Goal: Book appointment/travel/reservation

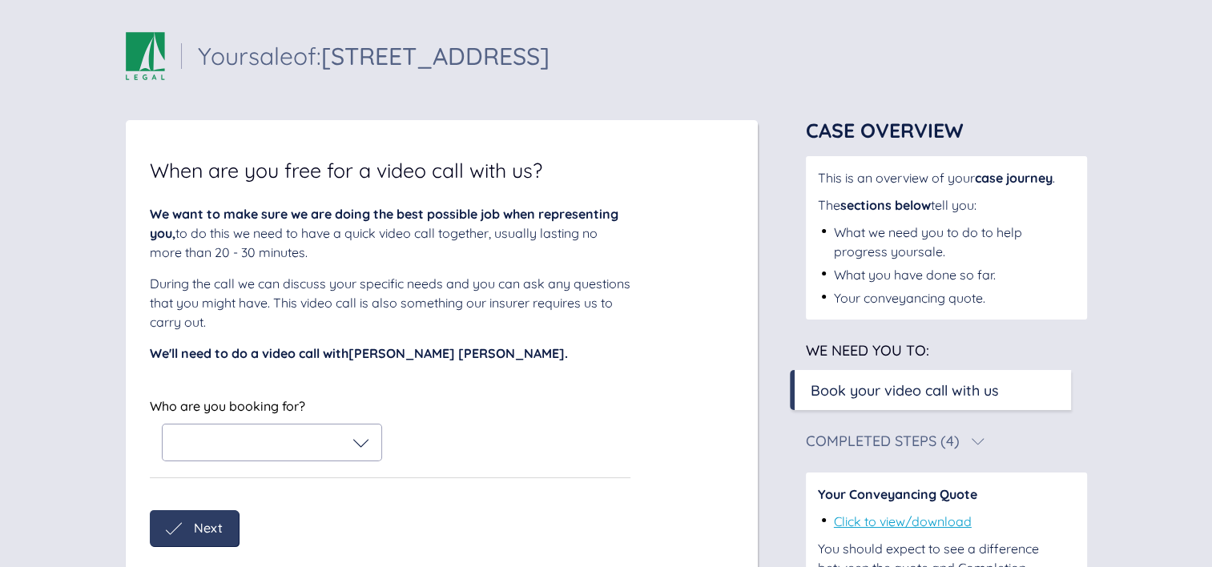
click at [303, 432] on div at bounding box center [272, 443] width 219 height 36
click at [75, 308] on div "Sail Legal - Your case Your sale of: [STREET_ADDRESS] Your sale of: [STREET_ADD…" at bounding box center [606, 334] width 1212 height 668
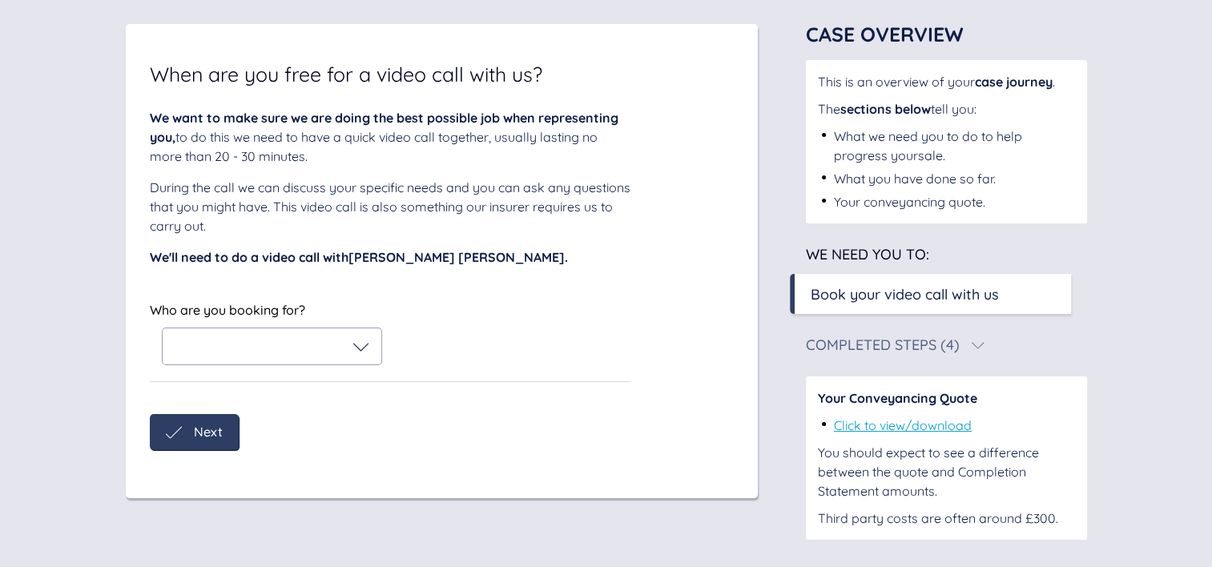
scroll to position [101, 0]
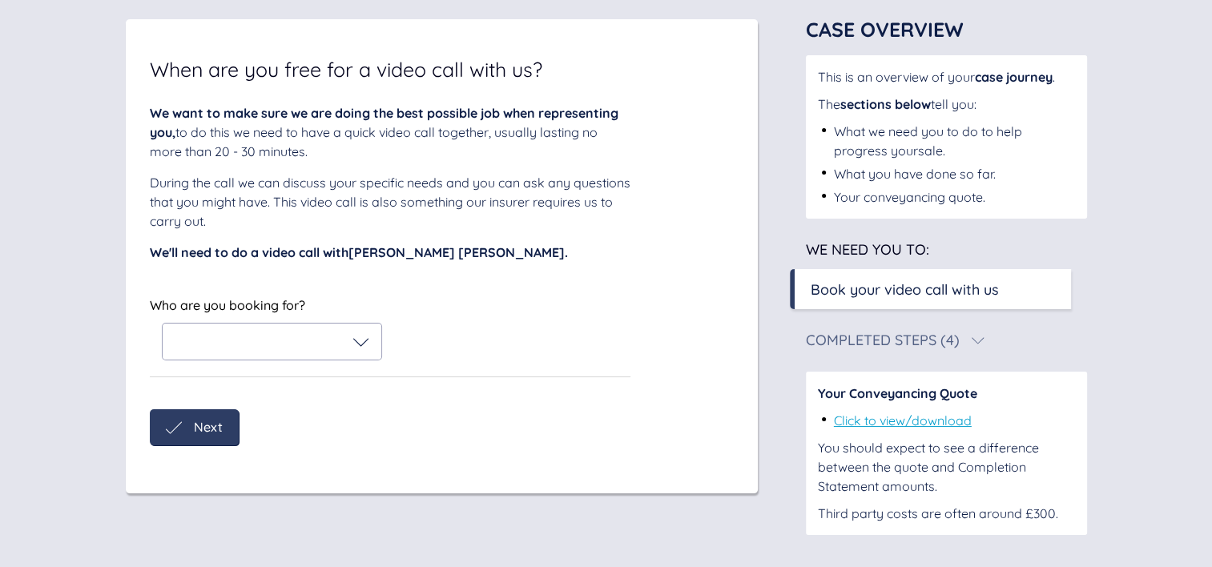
click at [308, 349] on div at bounding box center [272, 342] width 219 height 36
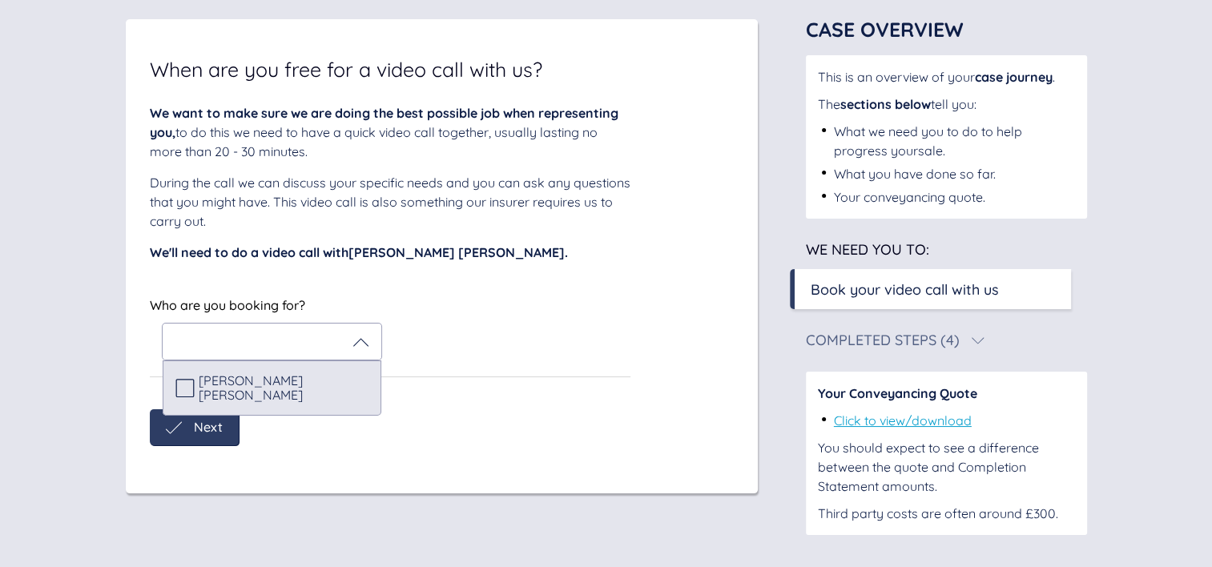
click at [244, 401] on span "[PERSON_NAME] [PERSON_NAME]" at bounding box center [284, 388] width 170 height 30
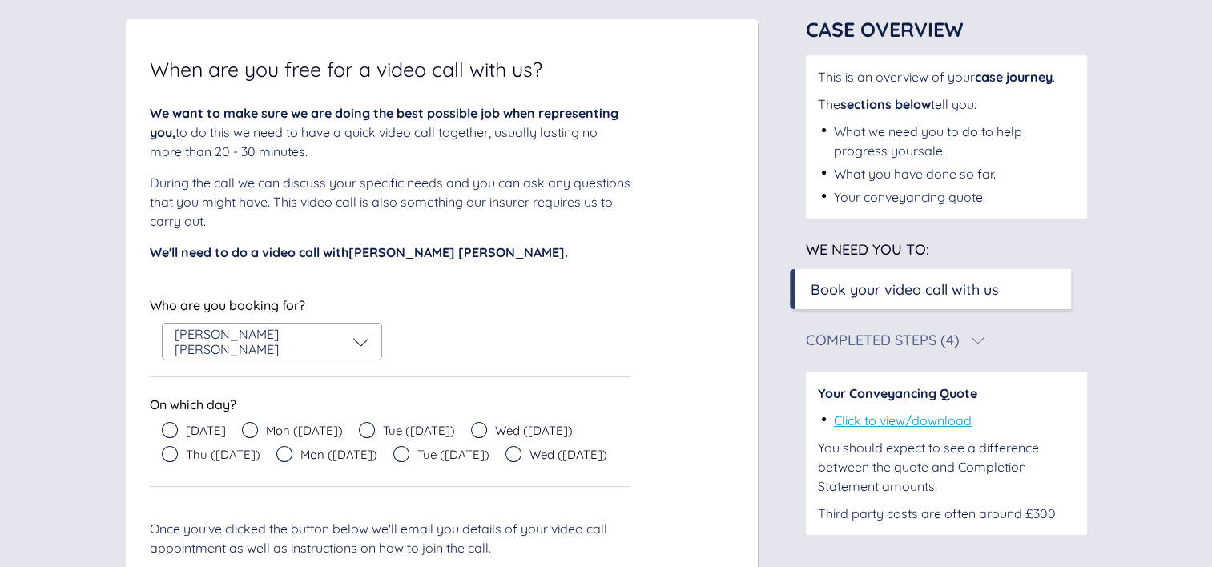
click at [155, 449] on div "[DATE] Mon ([DATE]) Tue ([DATE]) Wed ([DATE]) Thu ([DATE]) Mon ([DATE]) Tue ([D…" at bounding box center [390, 446] width 481 height 48
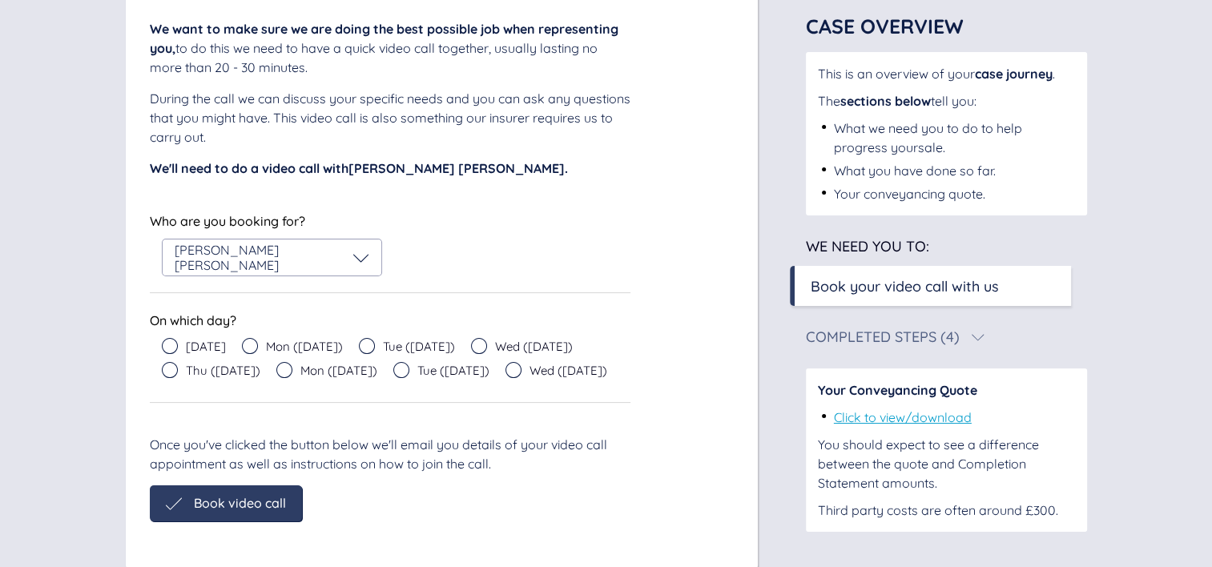
scroll to position [219, 0]
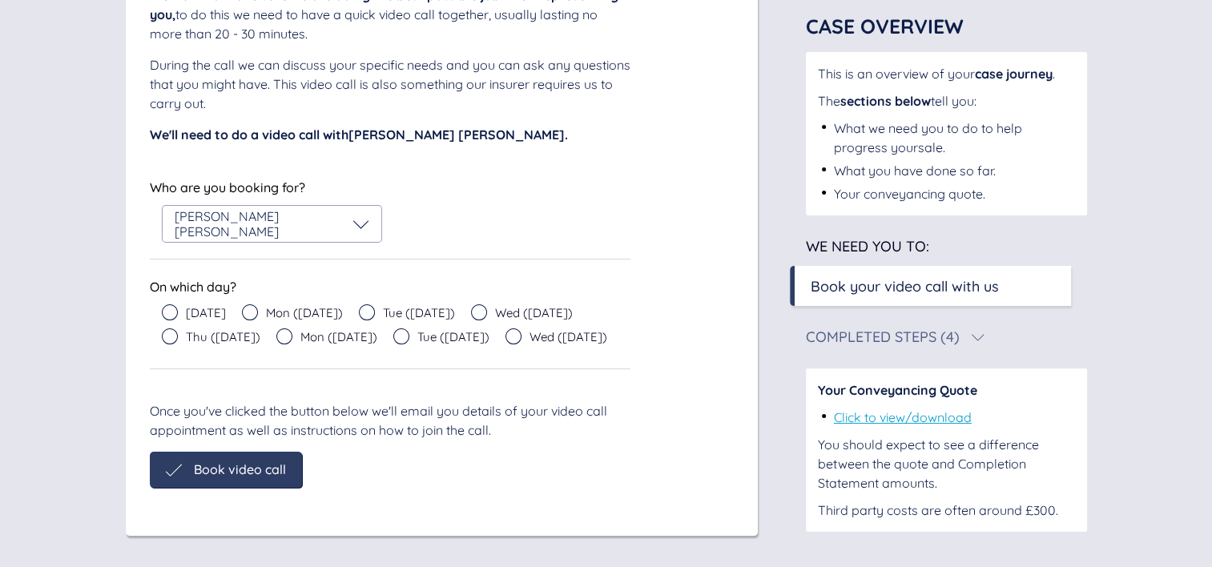
click at [193, 307] on span "[DATE]" at bounding box center [206, 313] width 40 height 12
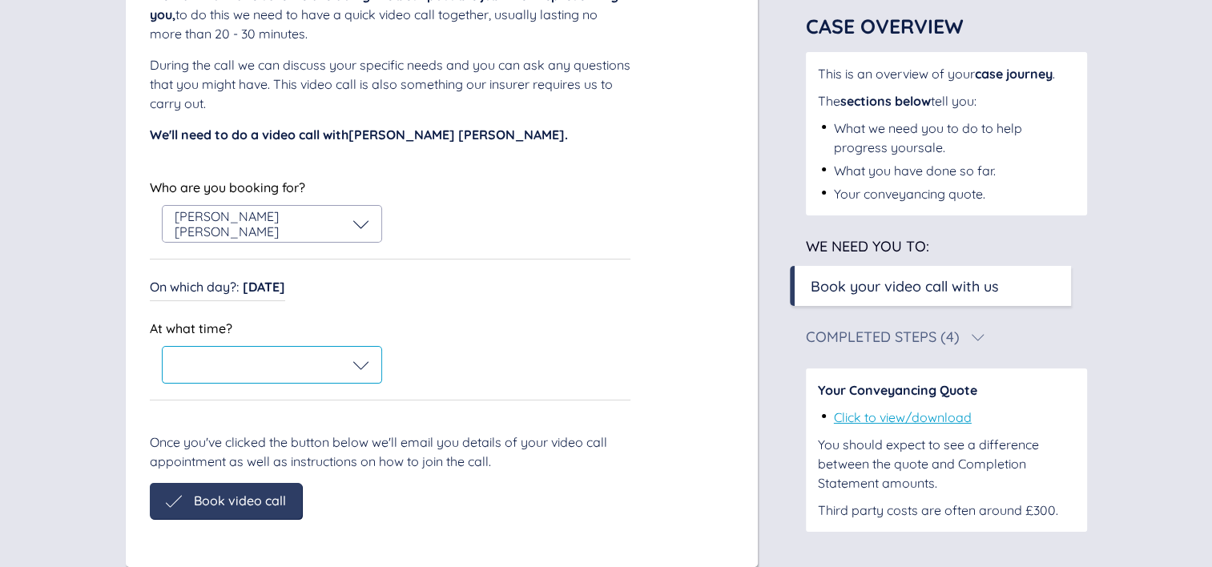
click at [228, 364] on div at bounding box center [272, 365] width 195 height 16
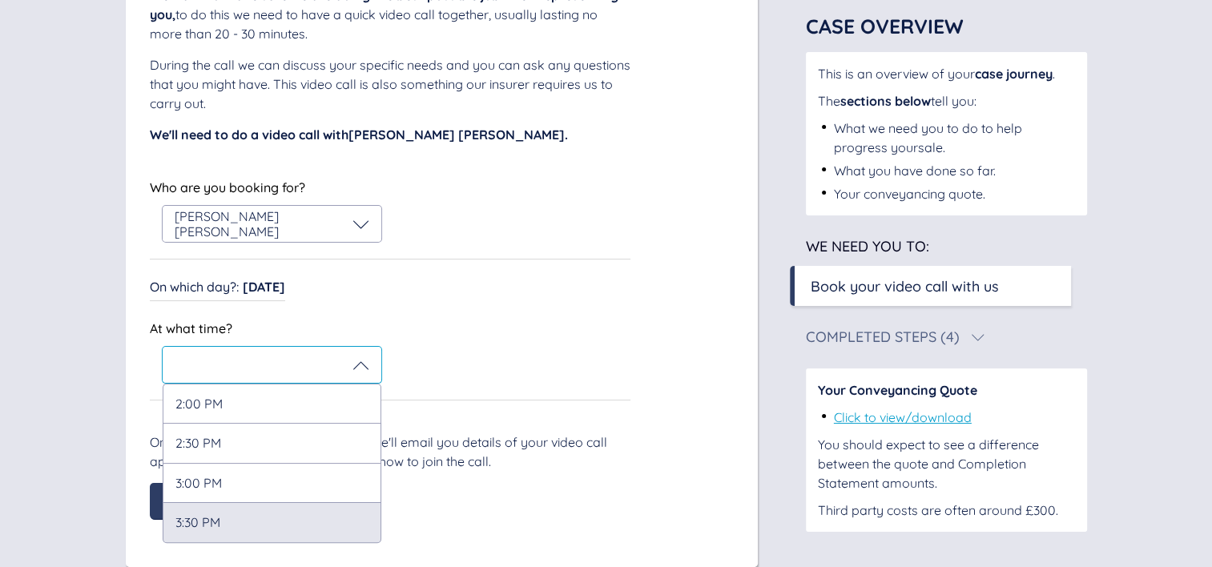
click at [210, 524] on div "3:30 PM" at bounding box center [272, 522] width 219 height 40
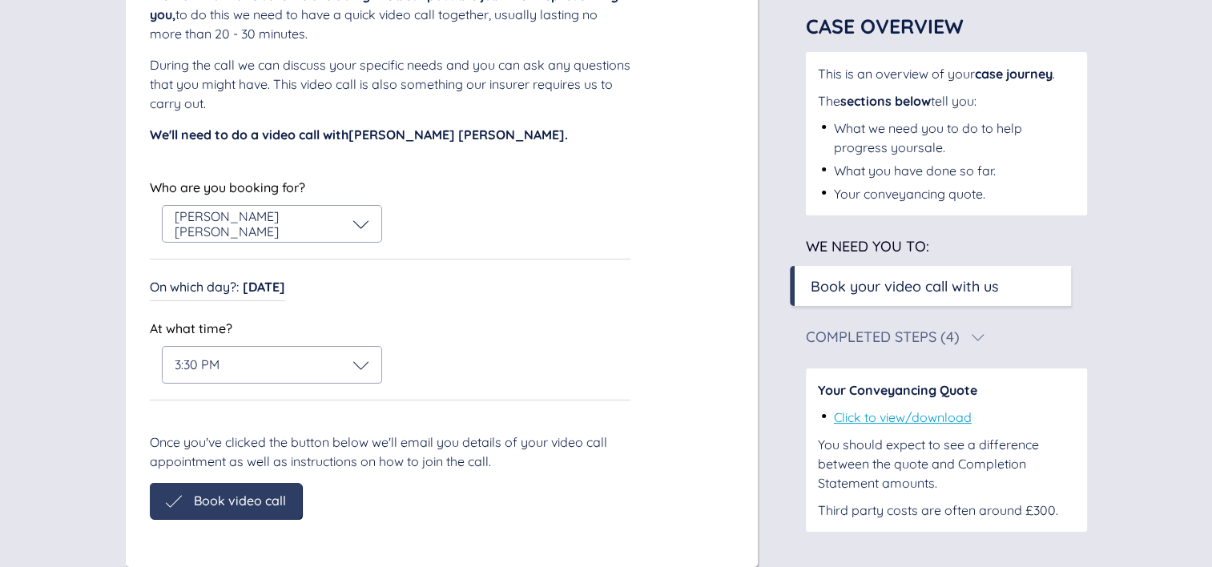
scroll to position [194, 0]
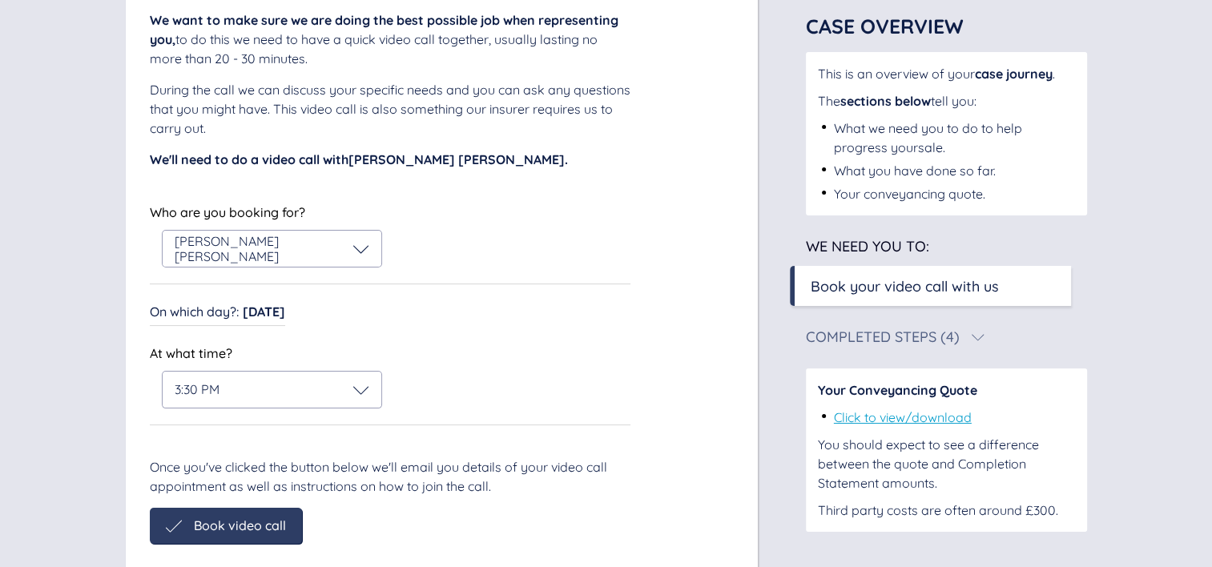
click at [236, 499] on div "When are you free for a video call with us? We want to make sure we are doing t…" at bounding box center [442, 259] width 632 height 666
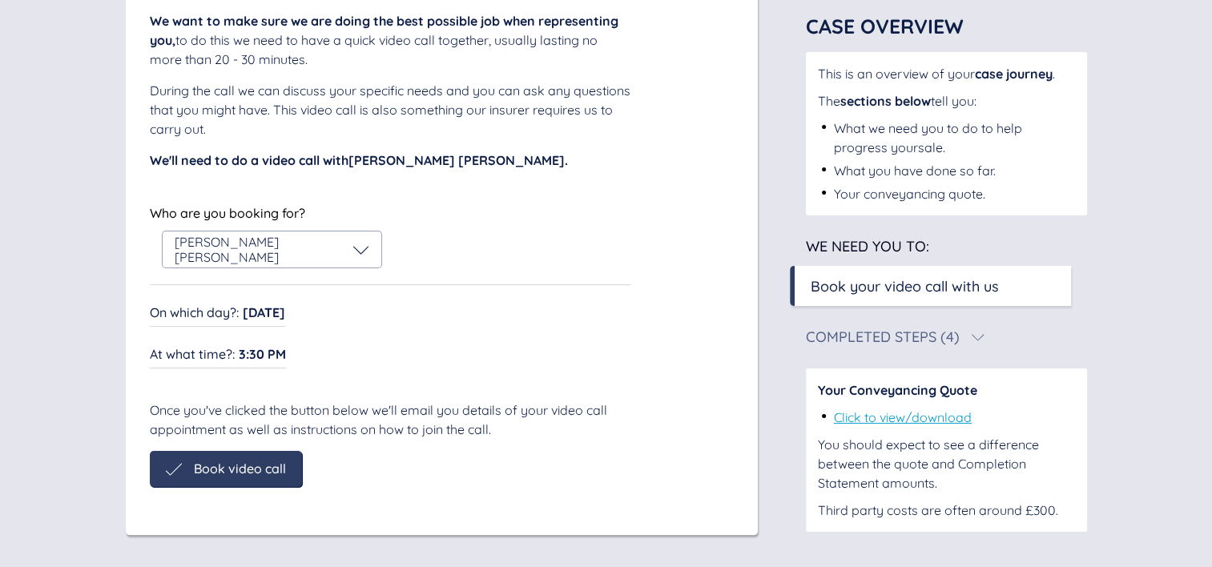
click at [271, 466] on span "Book video call" at bounding box center [240, 468] width 92 height 14
click at [199, 461] on span "Book video call" at bounding box center [240, 468] width 92 height 14
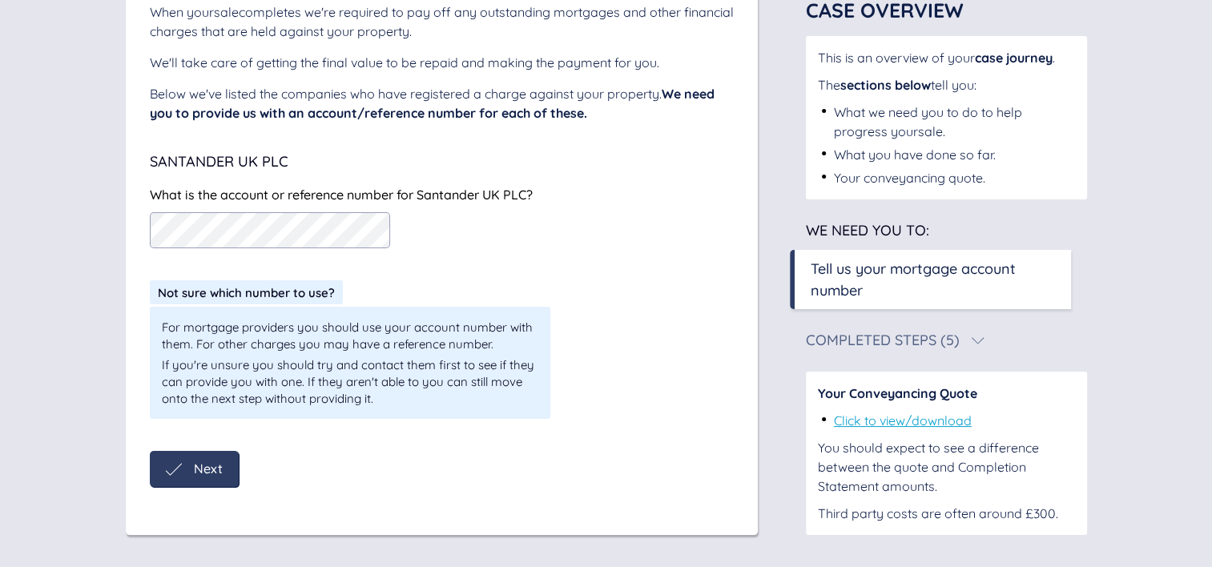
scroll to position [0, 0]
